Goal: Obtain resource: Obtain resource

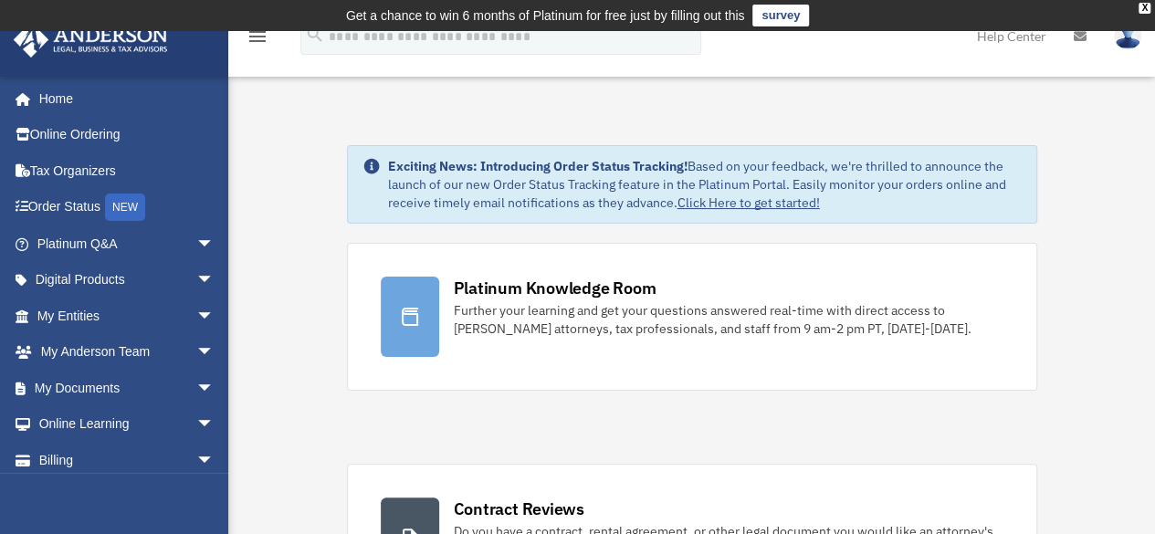
drag, startPoint x: 1142, startPoint y: 10, endPoint x: 1108, endPoint y: 30, distance: 39.3
click at [1142, 10] on div "X" at bounding box center [1145, 8] width 12 height 11
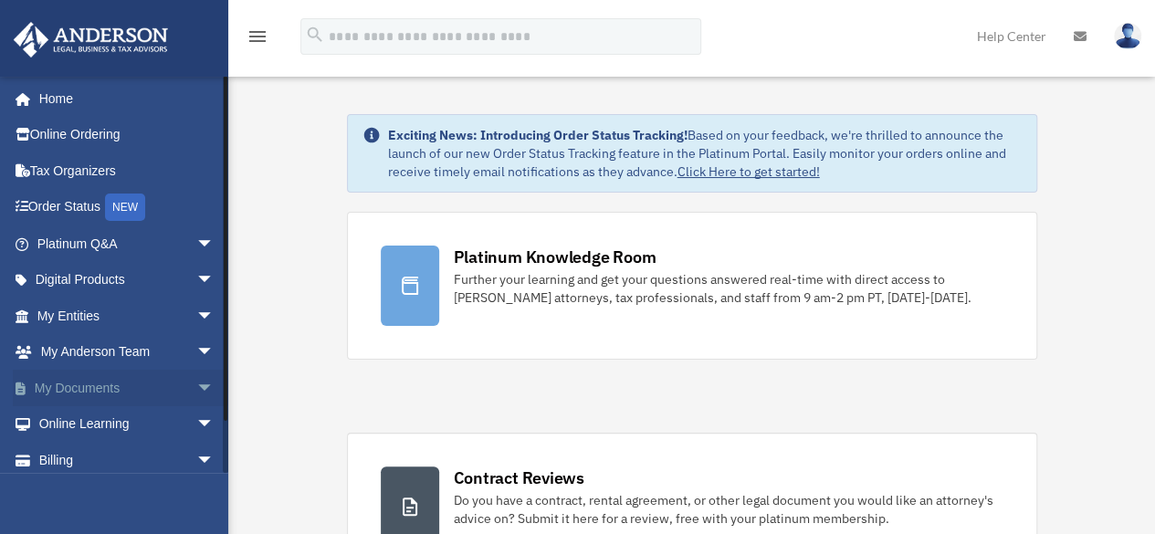
click at [196, 392] on span "arrow_drop_down" at bounding box center [214, 388] width 37 height 37
click at [84, 422] on link "Box" at bounding box center [134, 424] width 216 height 37
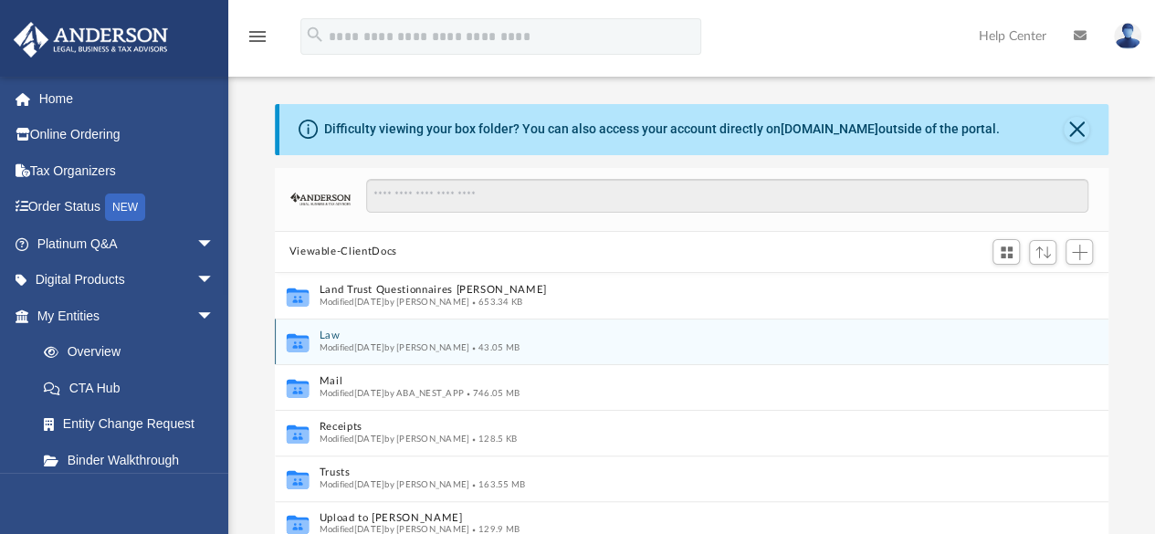
scroll to position [15, 15]
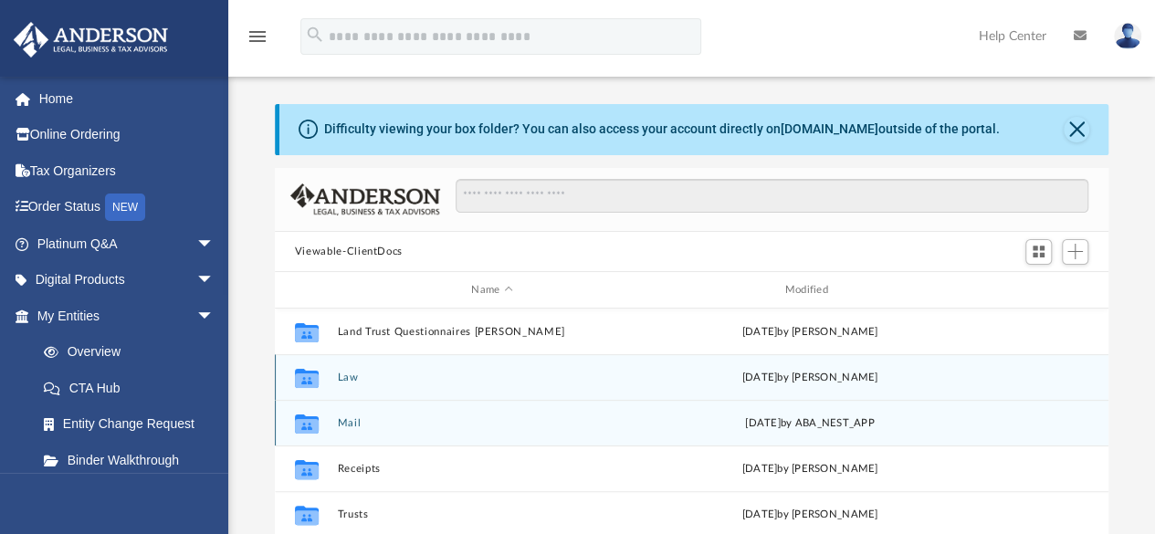
click at [360, 421] on button "Mail" at bounding box center [492, 423] width 310 height 12
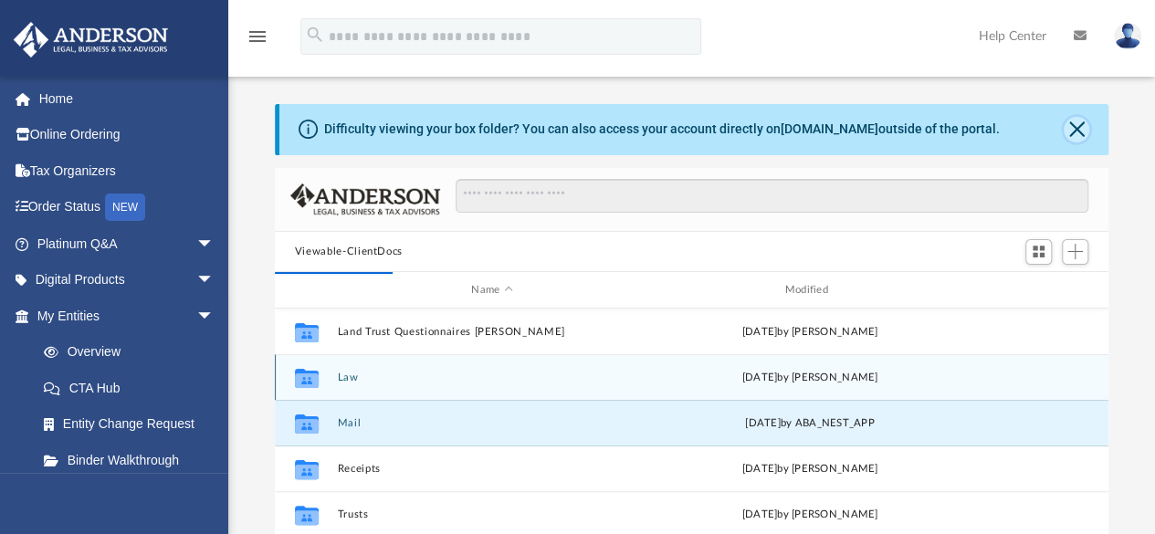
click at [1086, 124] on button "Close" at bounding box center [1077, 130] width 26 height 26
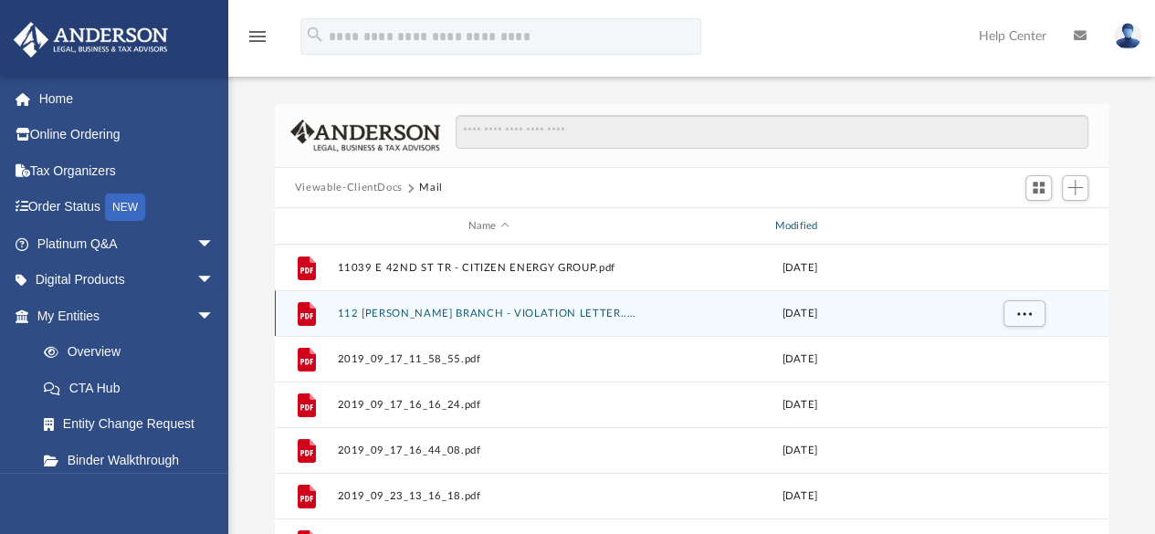
click at [805, 226] on div "Modified" at bounding box center [798, 226] width 303 height 16
click at [796, 229] on div "Modified" at bounding box center [798, 226] width 303 height 16
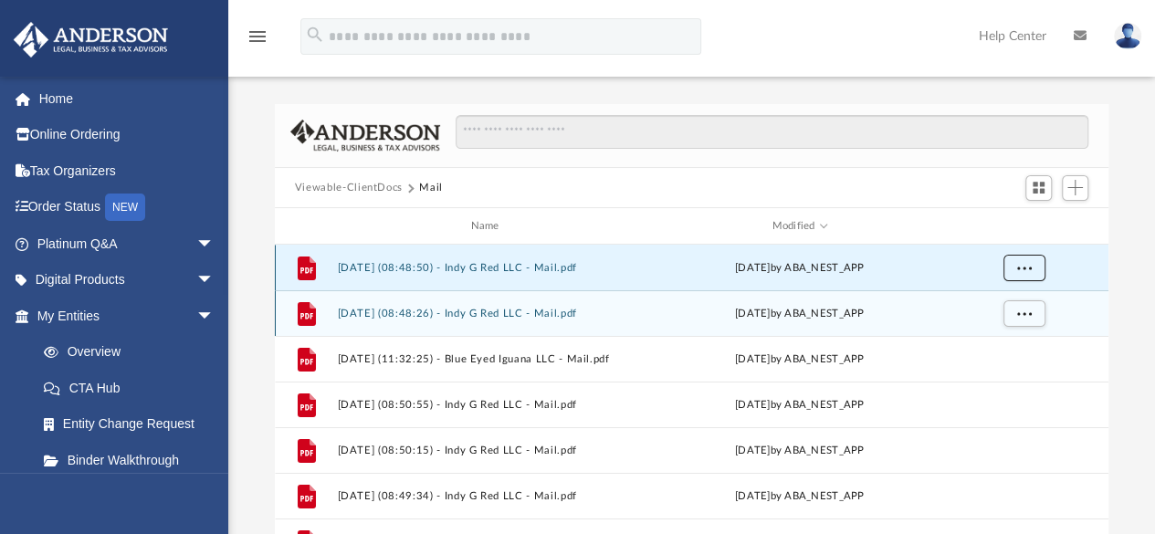
click at [1020, 263] on span "More options" at bounding box center [1023, 268] width 15 height 10
click at [1012, 303] on li "Preview" at bounding box center [1007, 304] width 53 height 19
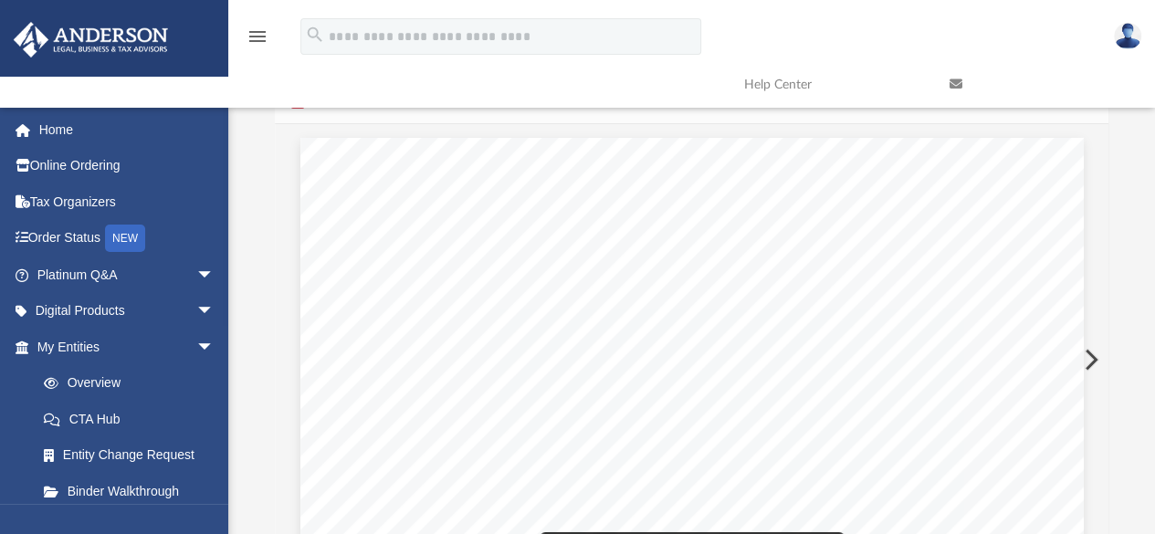
scroll to position [0, 0]
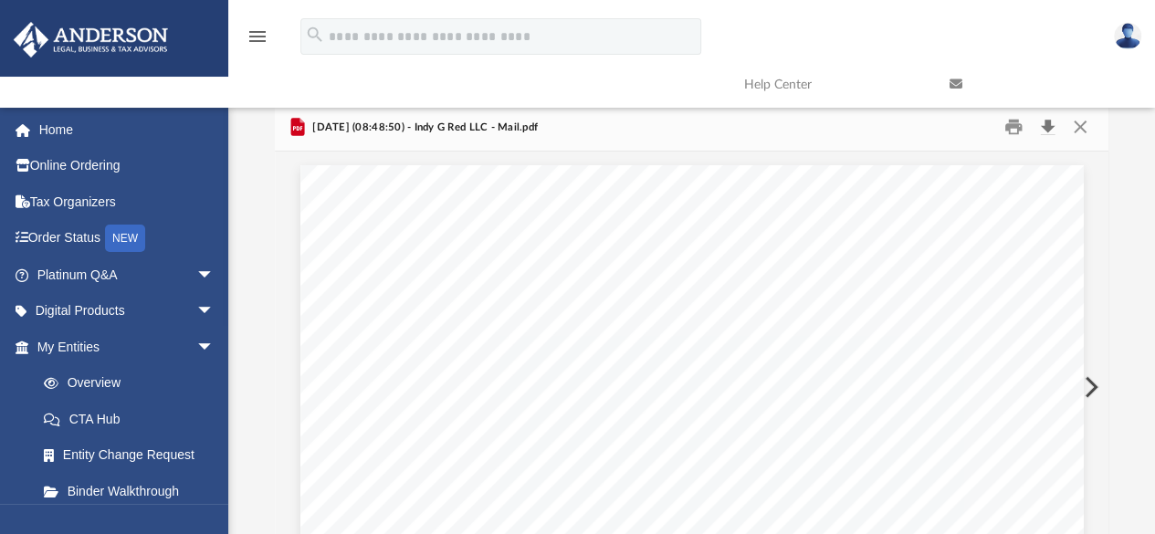
click at [1048, 136] on button "Download" at bounding box center [1047, 127] width 33 height 28
click at [1097, 381] on button "Preview" at bounding box center [1089, 387] width 40 height 51
click at [1048, 128] on button "Download" at bounding box center [1047, 127] width 33 height 28
click at [1089, 398] on button "Preview" at bounding box center [1089, 387] width 40 height 51
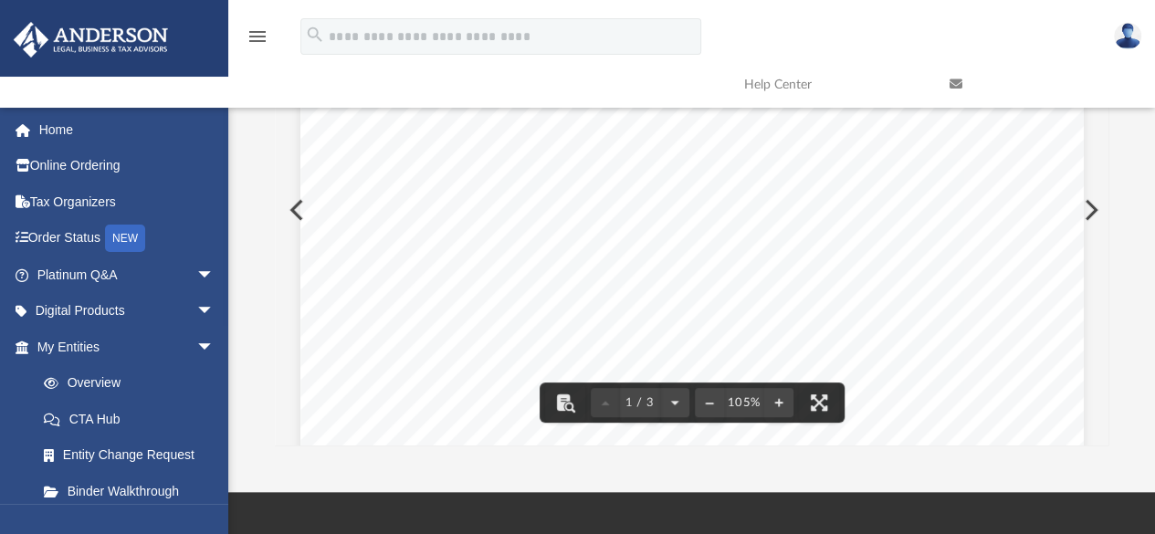
scroll to position [183, 0]
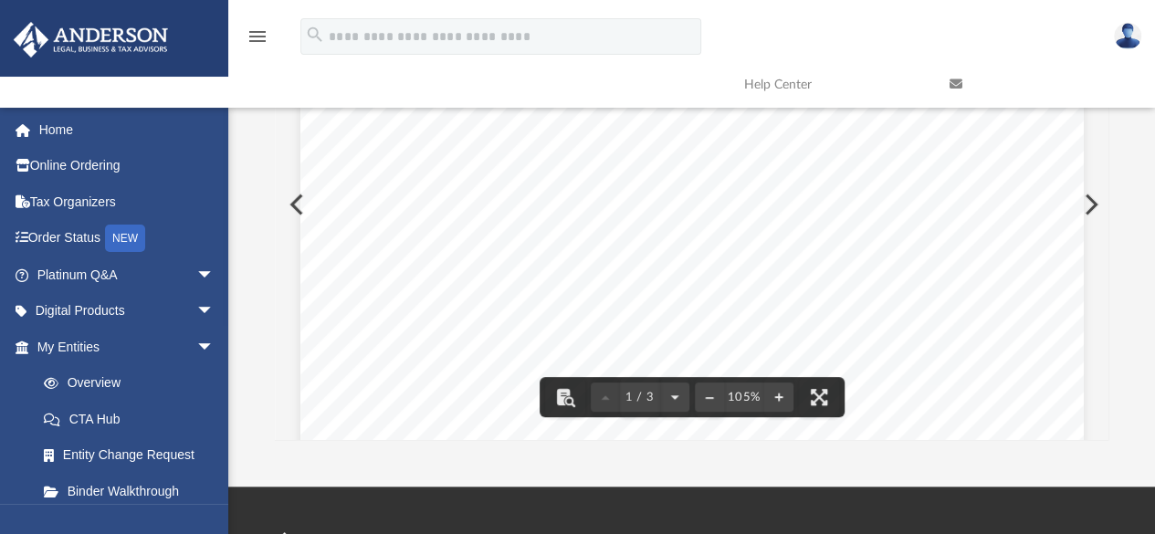
click at [1090, 209] on button "Preview" at bounding box center [1089, 204] width 40 height 51
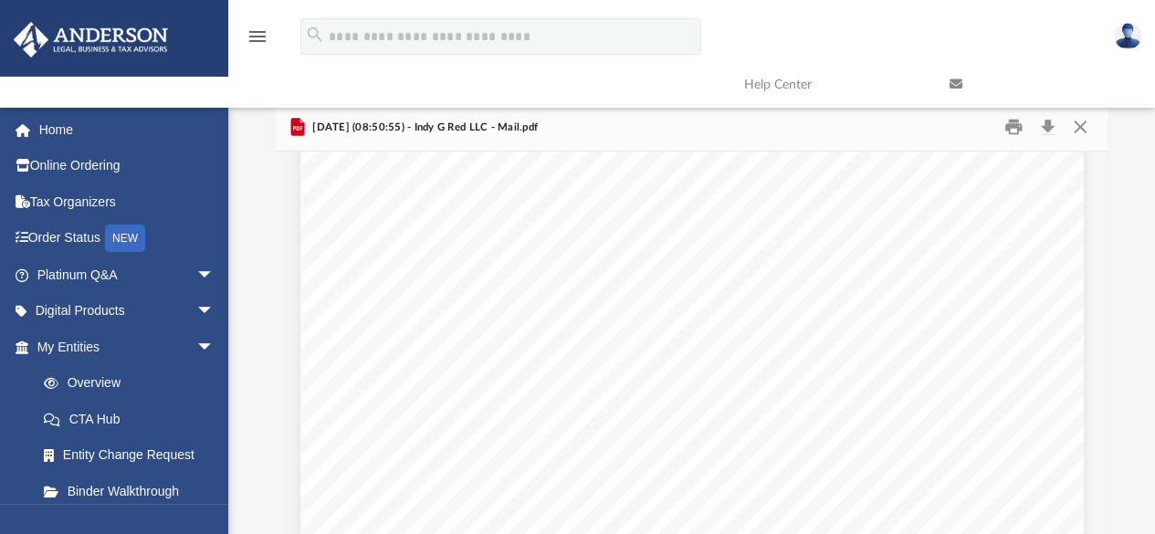
scroll to position [0, 0]
click at [1083, 374] on button "Preview" at bounding box center [1089, 387] width 40 height 51
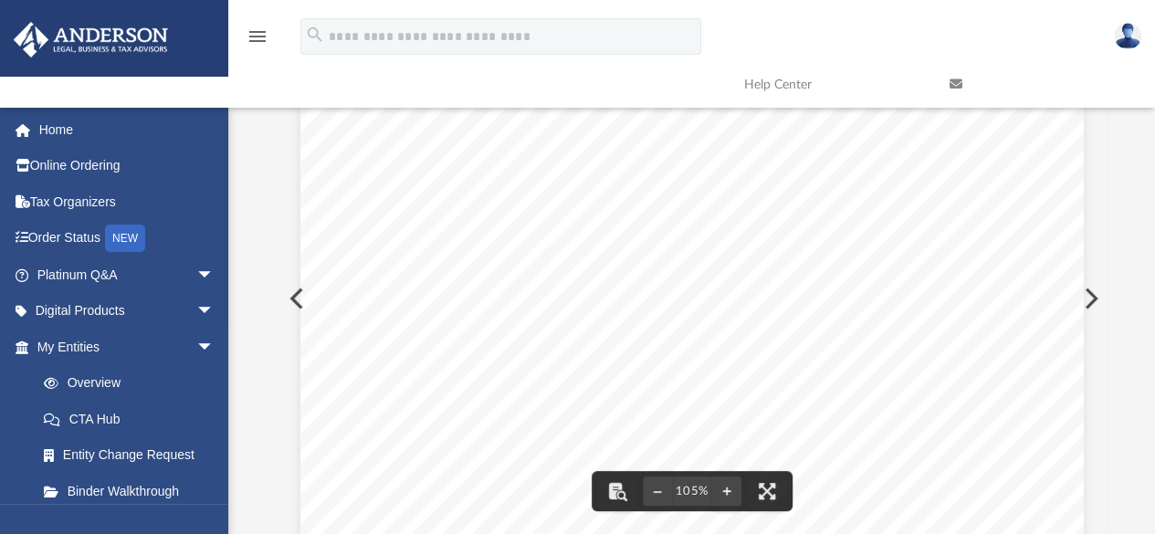
scroll to position [274, 0]
click at [1092, 300] on button "Preview" at bounding box center [1089, 298] width 40 height 51
click at [1085, 306] on button "Preview" at bounding box center [1089, 298] width 40 height 51
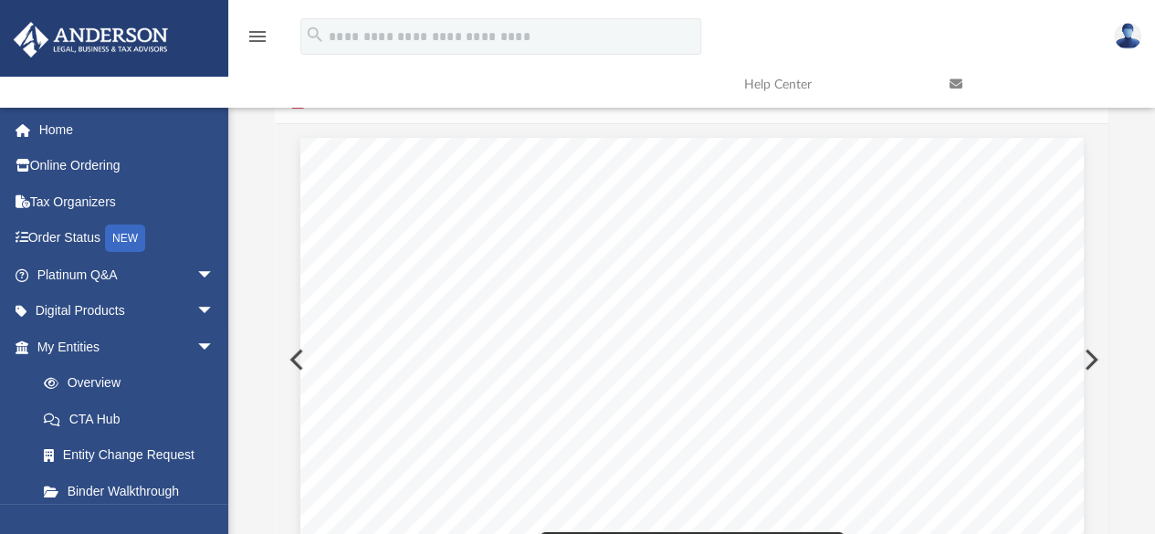
scroll to position [0, 0]
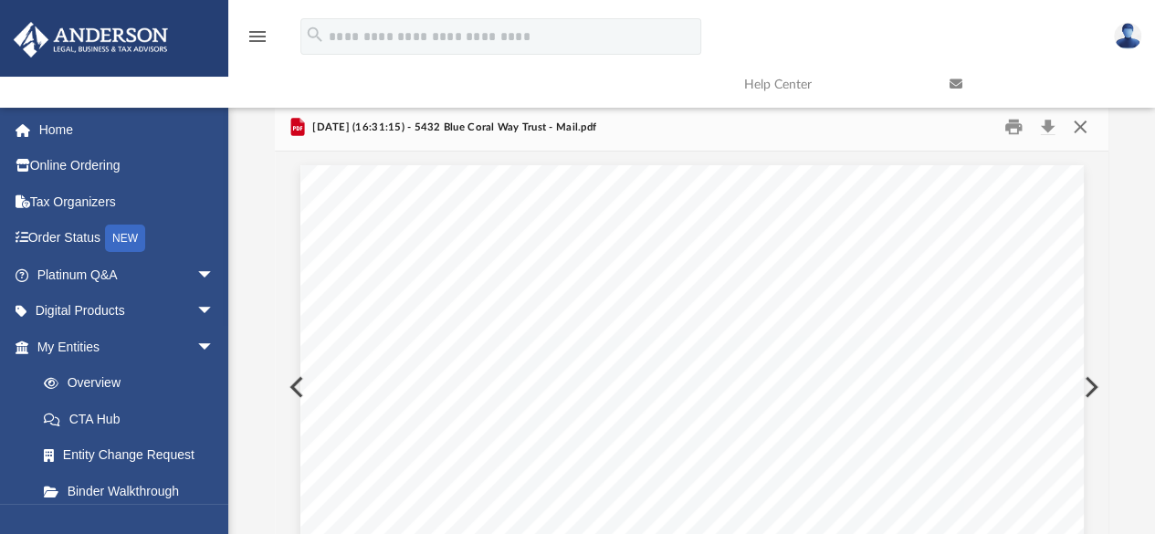
click at [1077, 121] on button "Close" at bounding box center [1080, 127] width 33 height 28
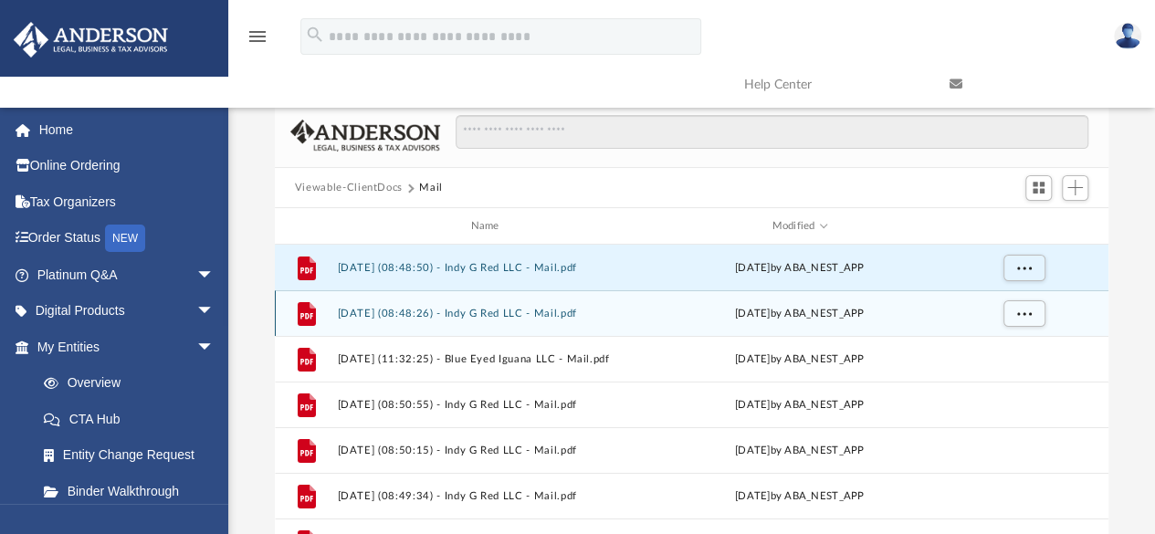
click at [318, 183] on button "Viewable-ClientDocs" at bounding box center [349, 188] width 108 height 16
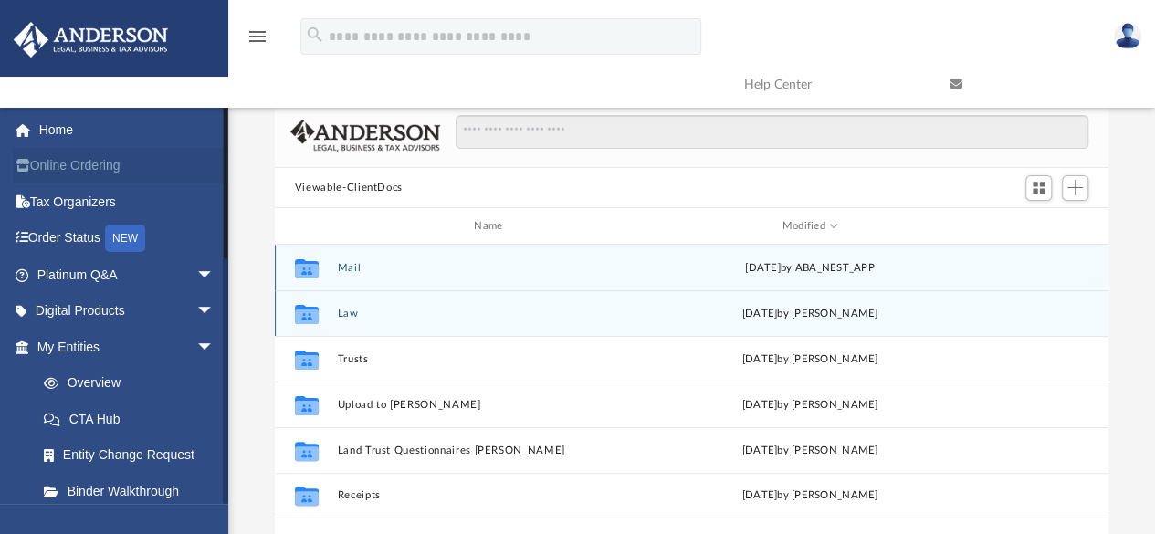
scroll to position [401, 820]
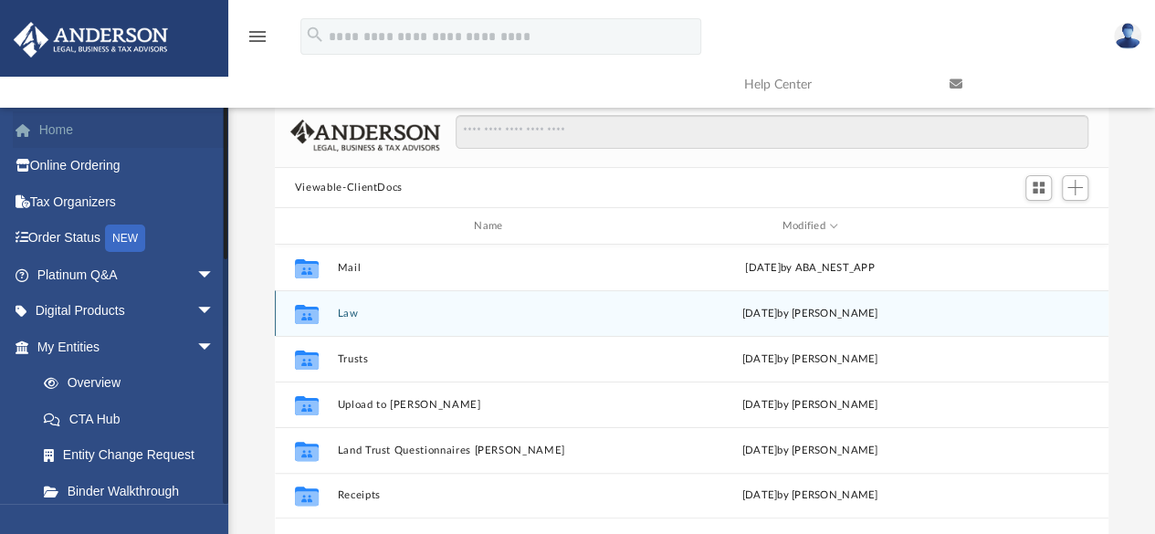
click at [67, 128] on link "Home" at bounding box center [127, 129] width 229 height 37
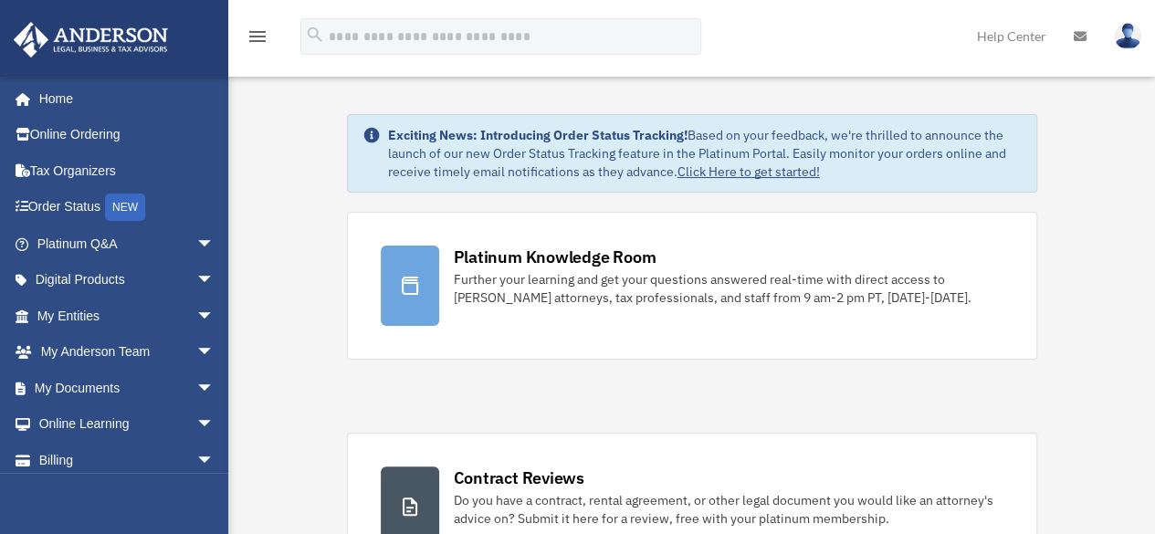
click at [1134, 45] on img at bounding box center [1127, 36] width 27 height 26
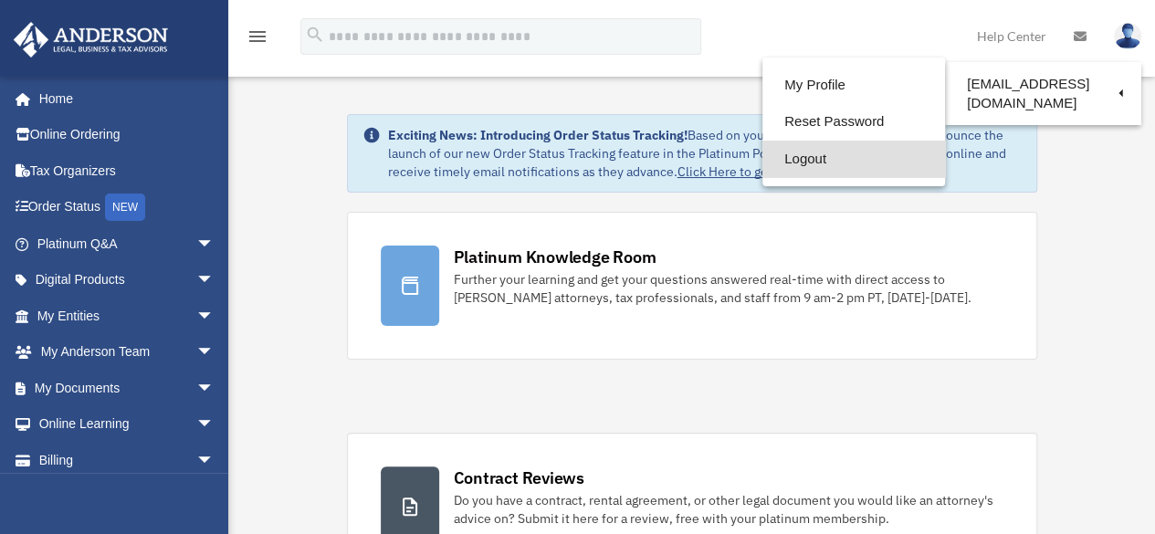
click at [816, 147] on link "Logout" at bounding box center [854, 159] width 183 height 37
